Goal: Information Seeking & Learning: Learn about a topic

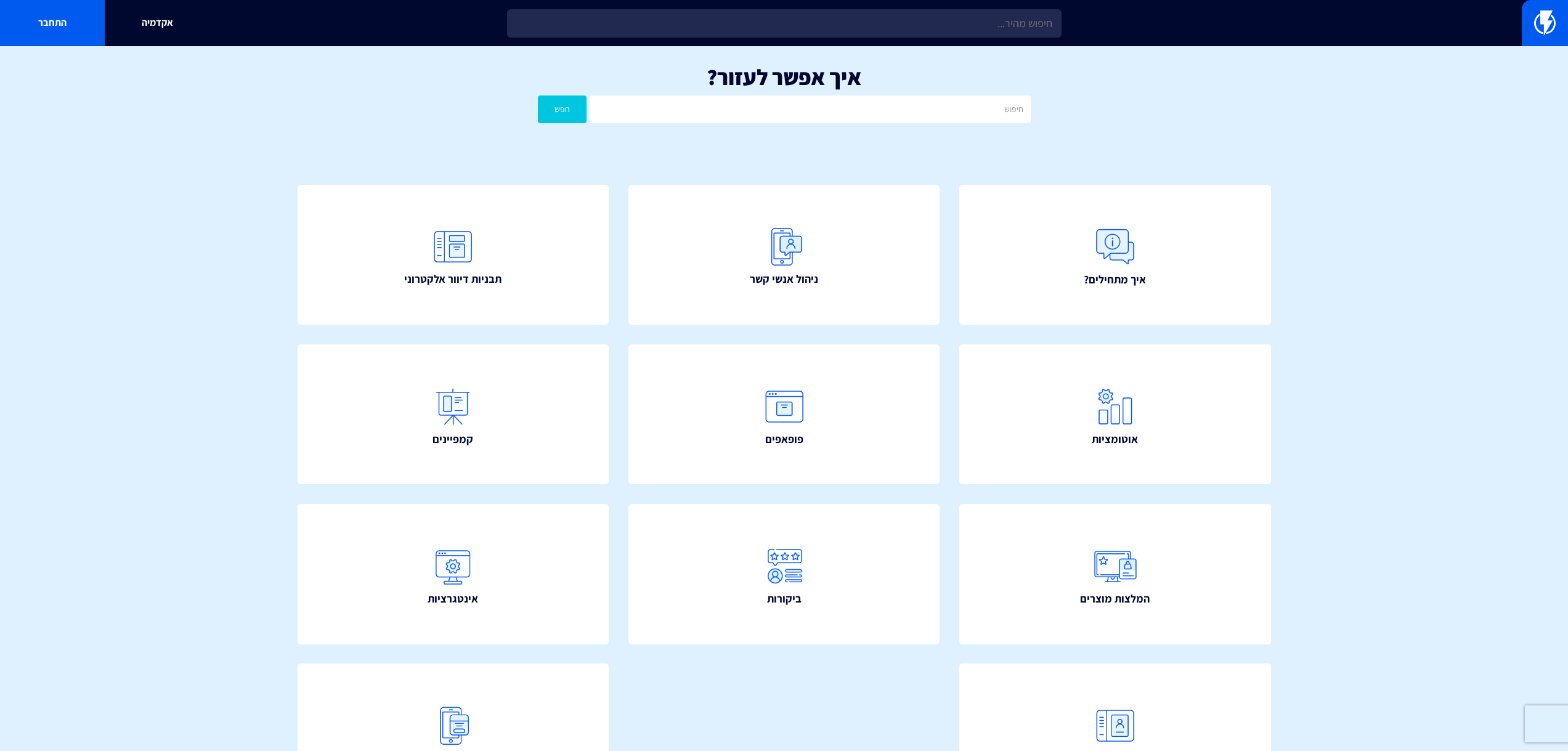
click at [896, 20] on input "text" at bounding box center [784, 23] width 554 height 28
type input "כ"
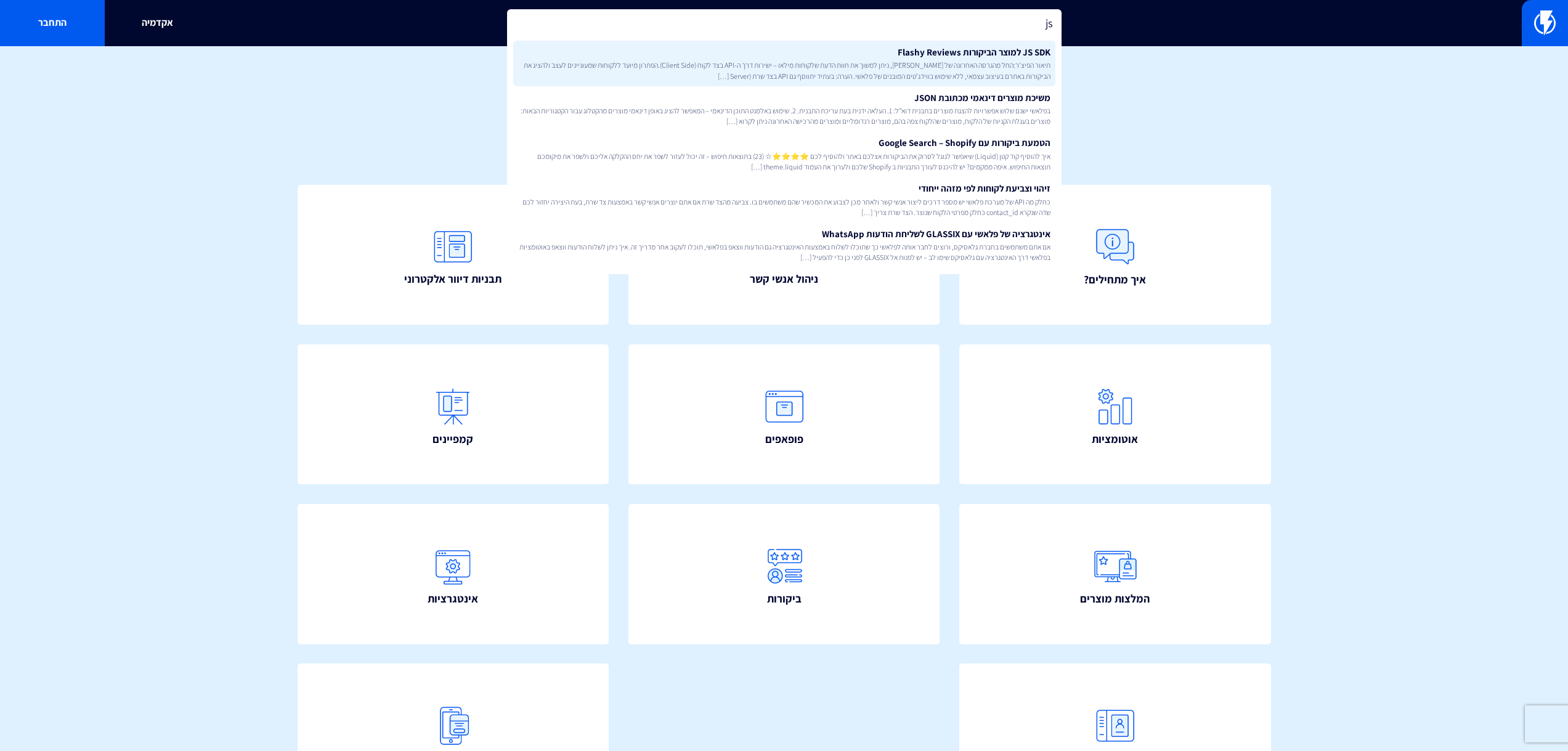
type input "js"
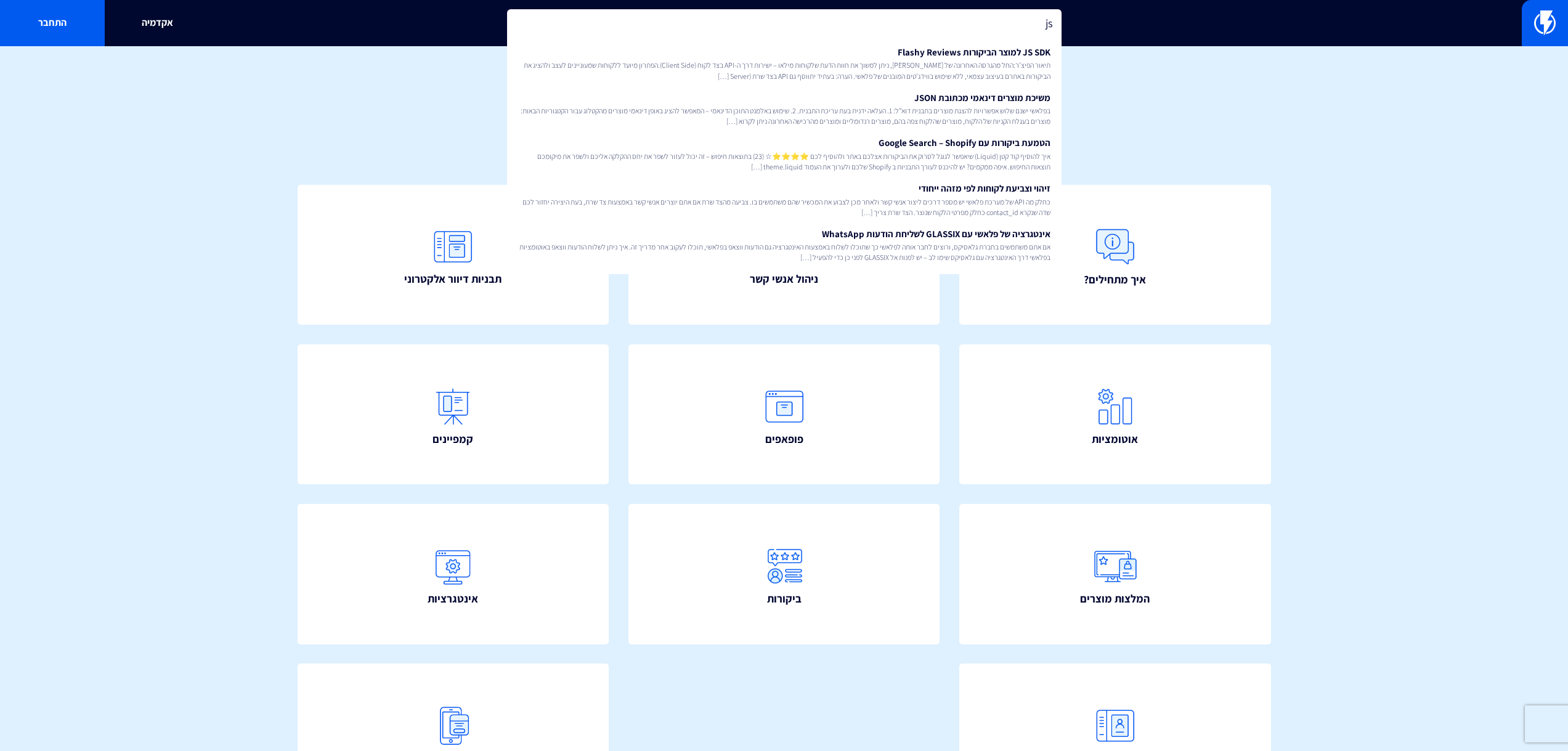
click at [899, 53] on link "JS SDK למוצר הביקורות Flashy Reviews תיאור הפיצ’ר:החל מהגרסה האחרונה של פלאשי, …" at bounding box center [784, 63] width 542 height 45
